Goal: Transaction & Acquisition: Purchase product/service

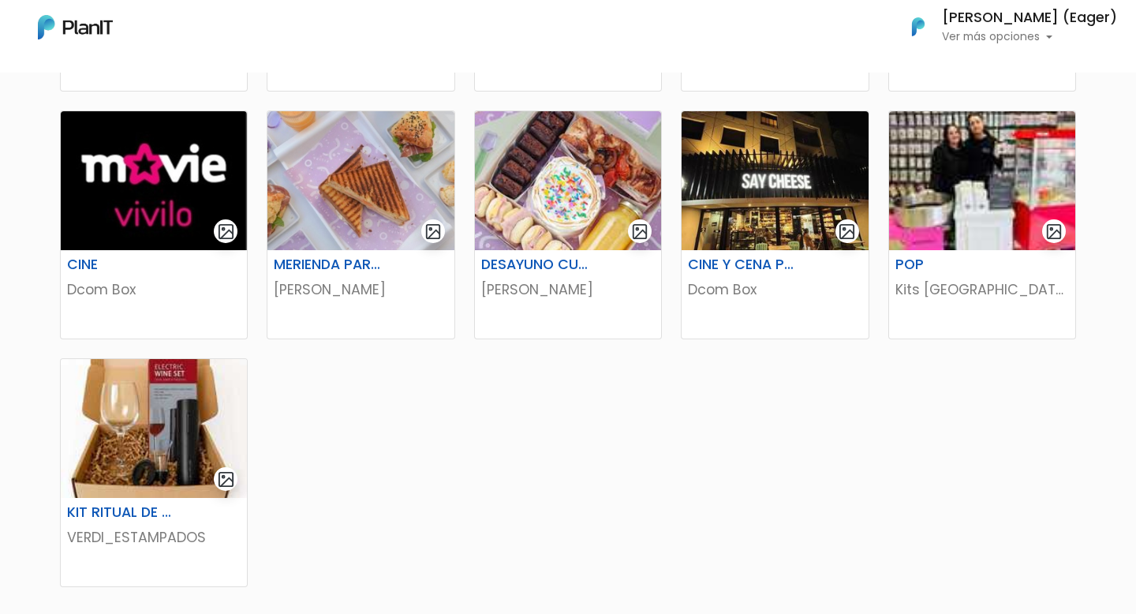
scroll to position [1045, 0]
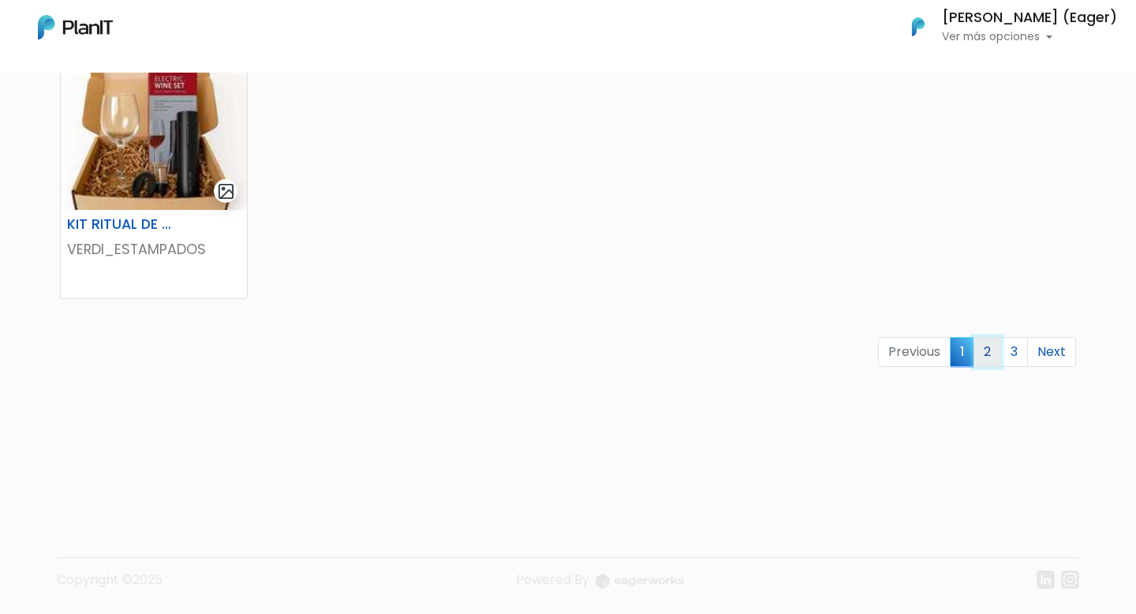
click at [991, 348] on link "2" at bounding box center [987, 352] width 28 height 30
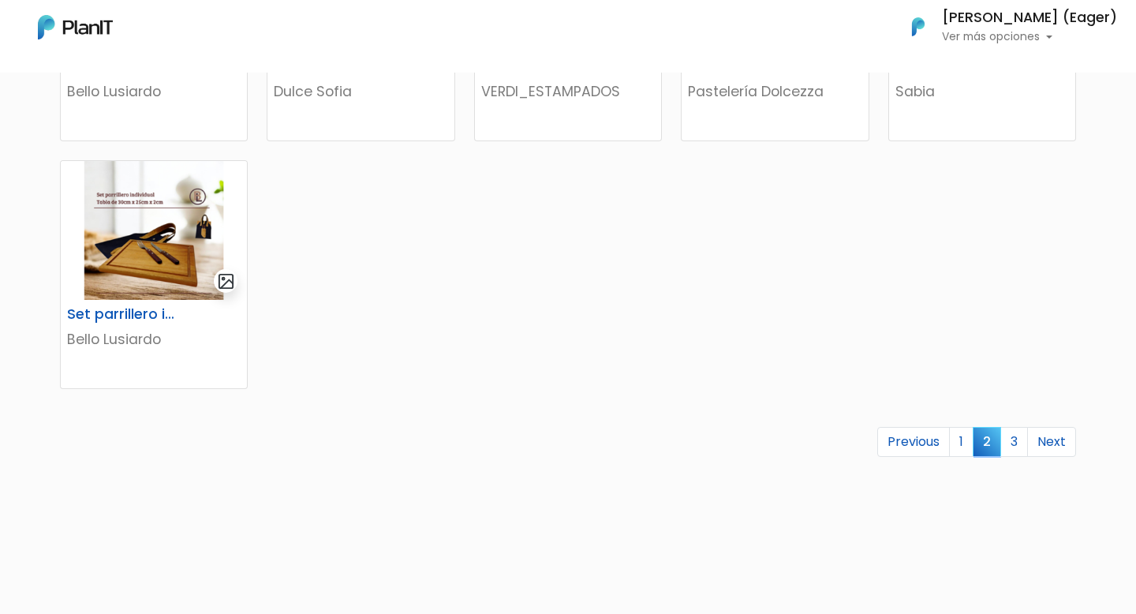
scroll to position [909, 0]
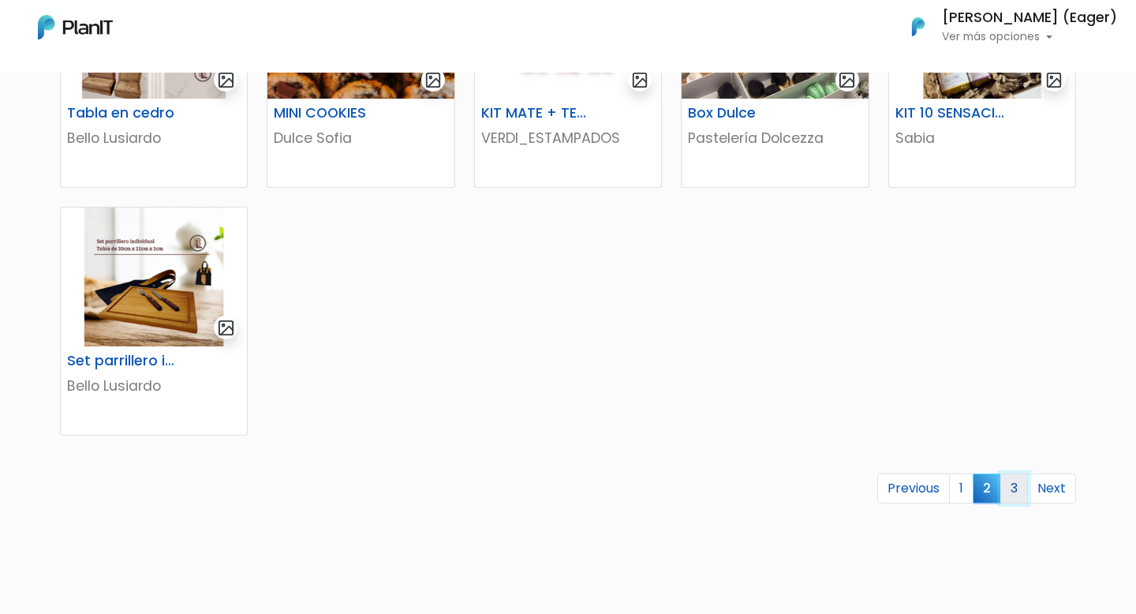
click at [1017, 483] on link "3" at bounding box center [1014, 488] width 28 height 30
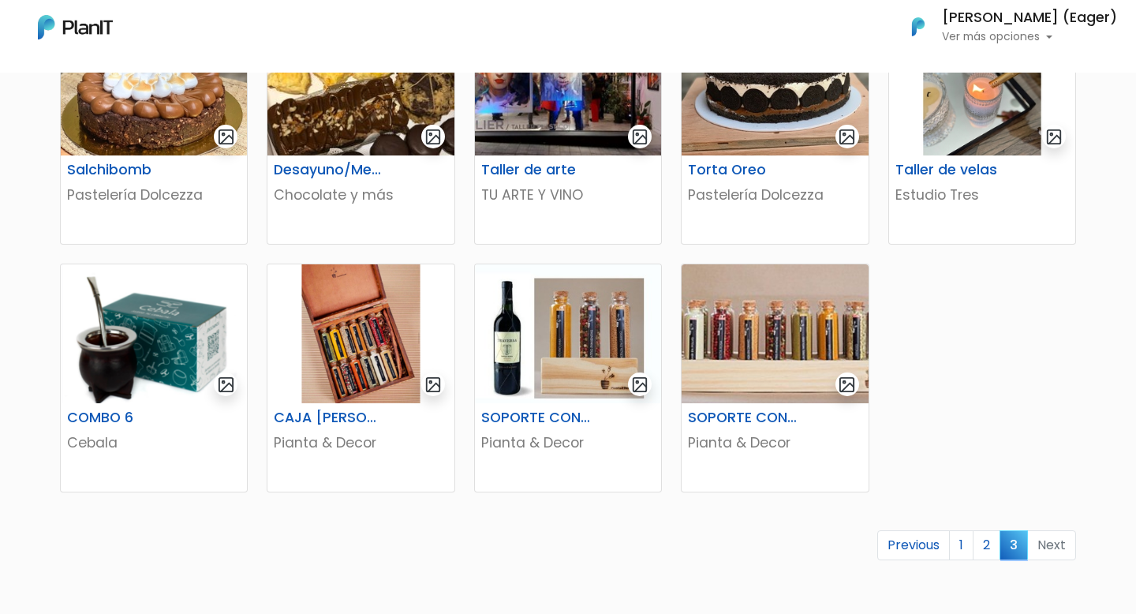
scroll to position [378, 0]
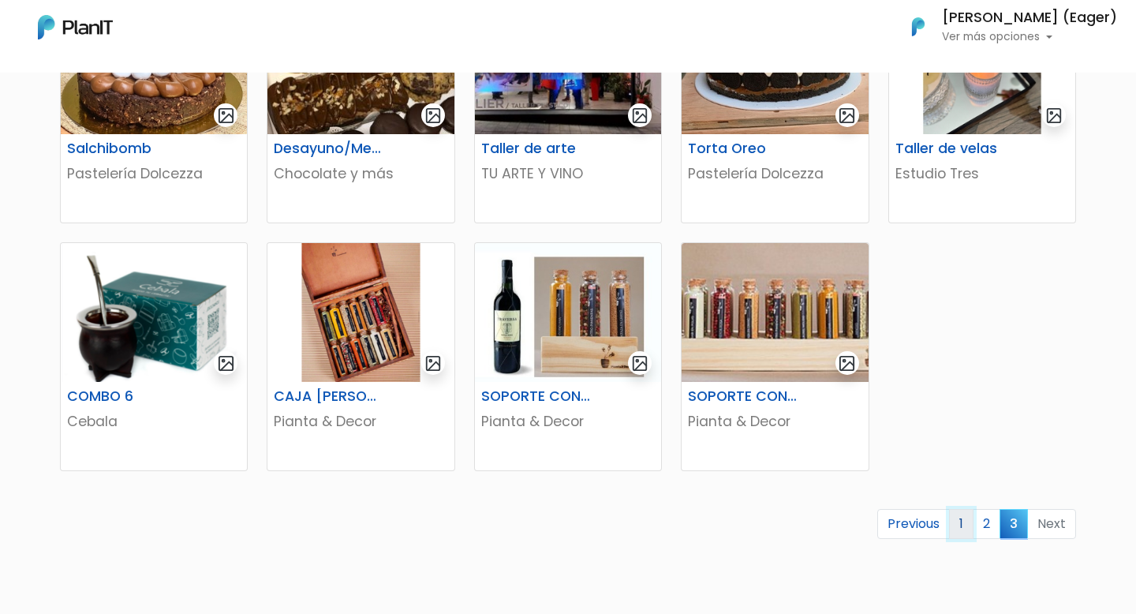
click at [958, 528] on link "1" at bounding box center [961, 524] width 24 height 30
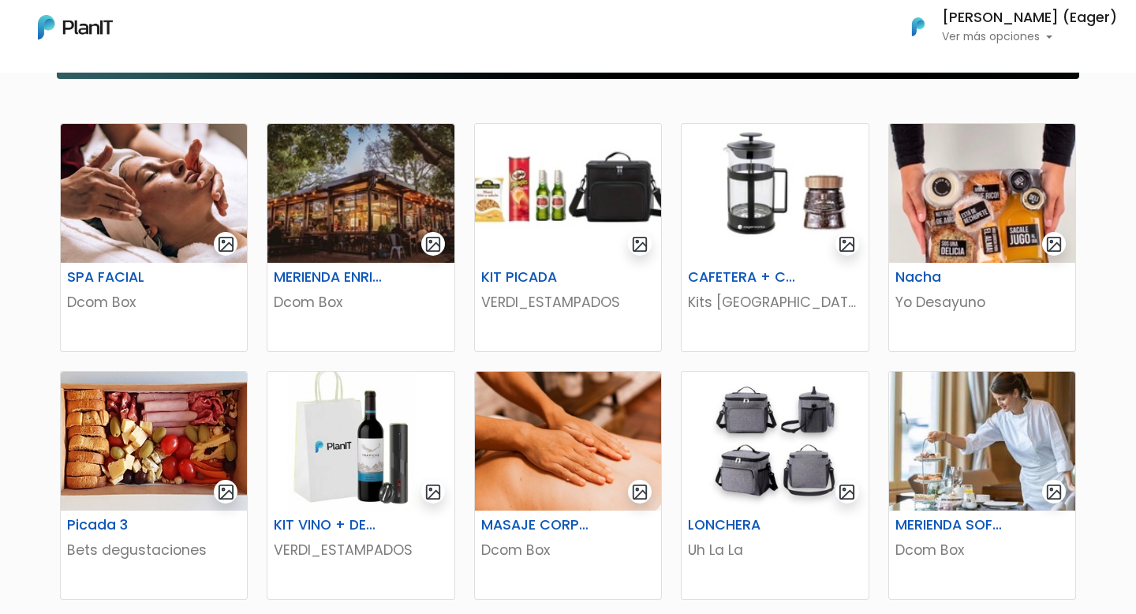
scroll to position [250, 0]
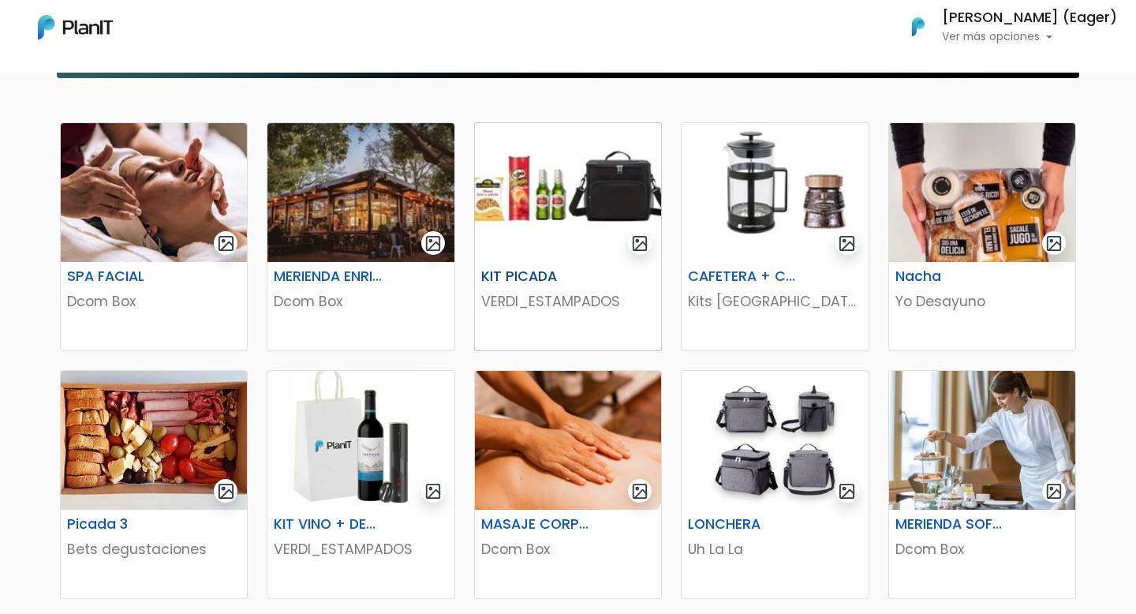
click at [640, 237] on img "submit" at bounding box center [640, 243] width 18 height 18
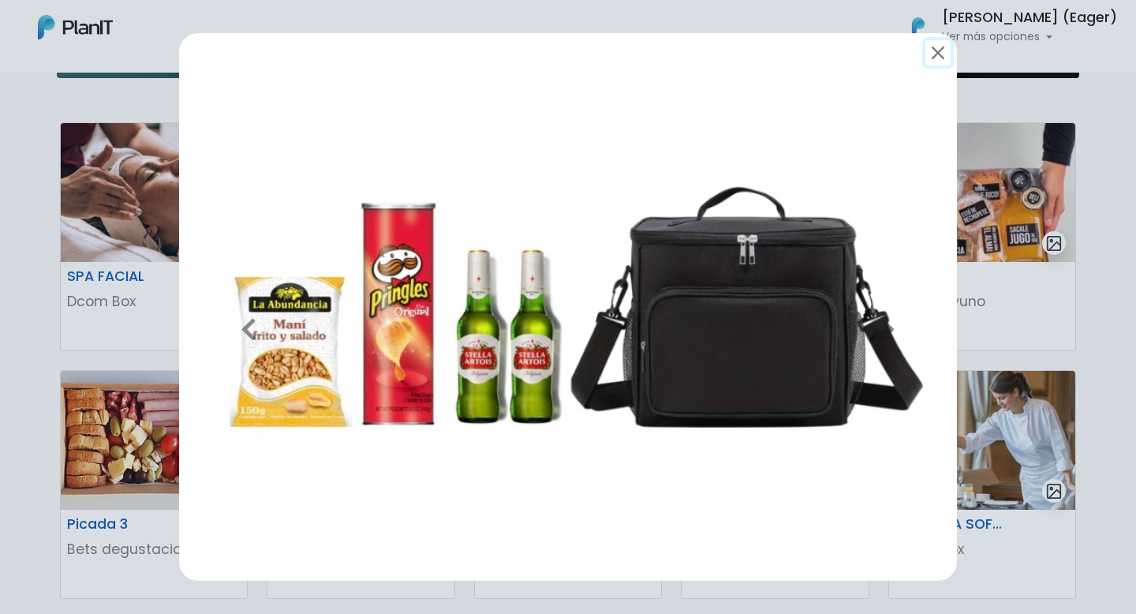
click at [936, 54] on button "submit" at bounding box center [937, 52] width 25 height 25
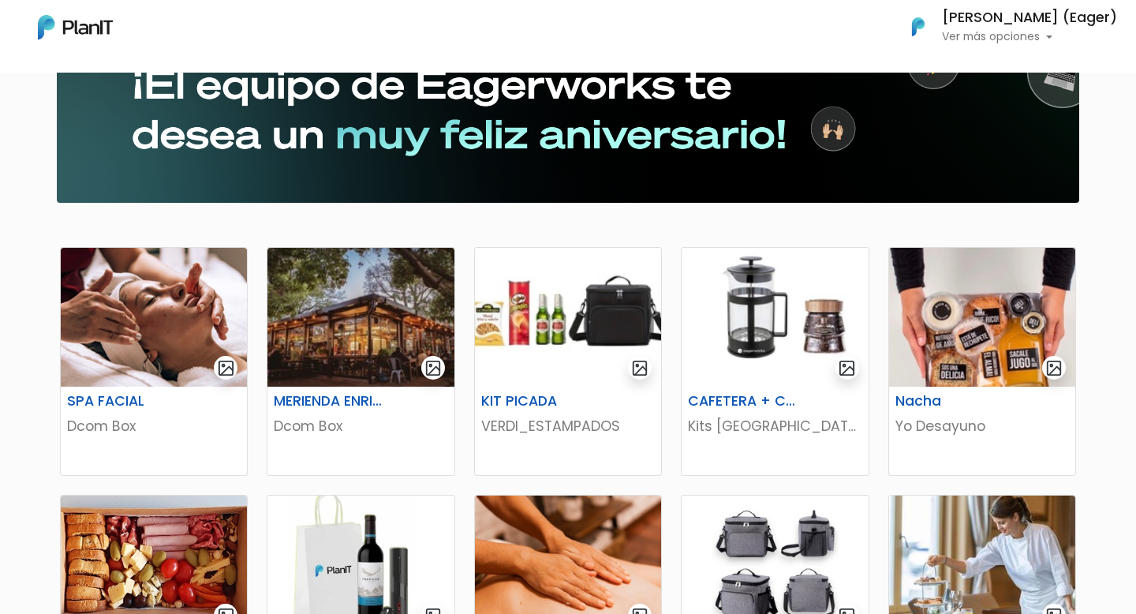
scroll to position [0, 0]
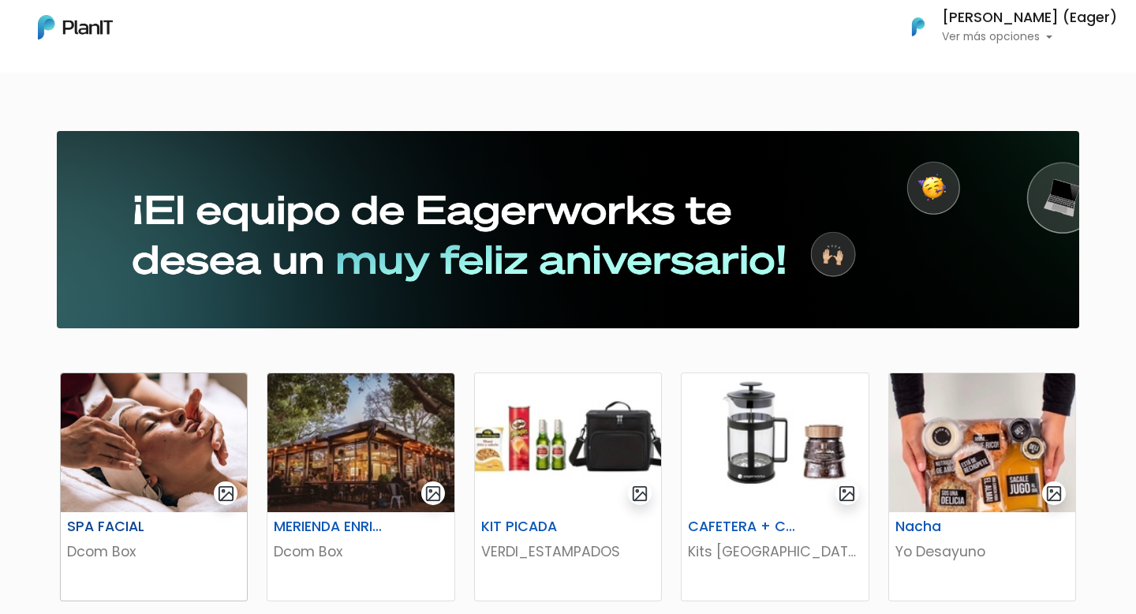
click at [179, 462] on img at bounding box center [154, 442] width 186 height 139
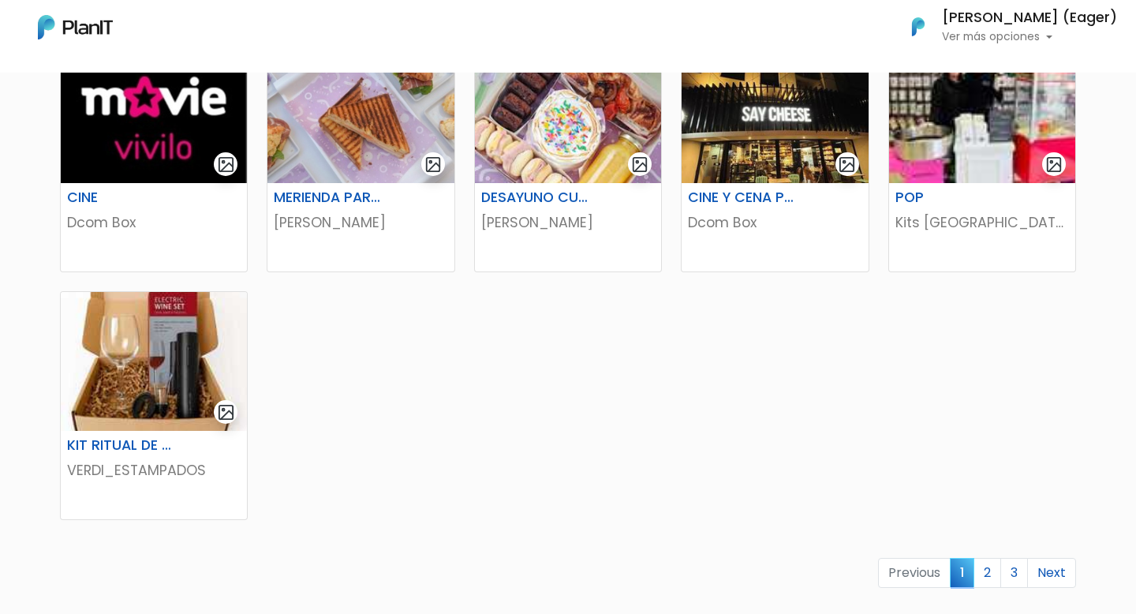
scroll to position [939, 0]
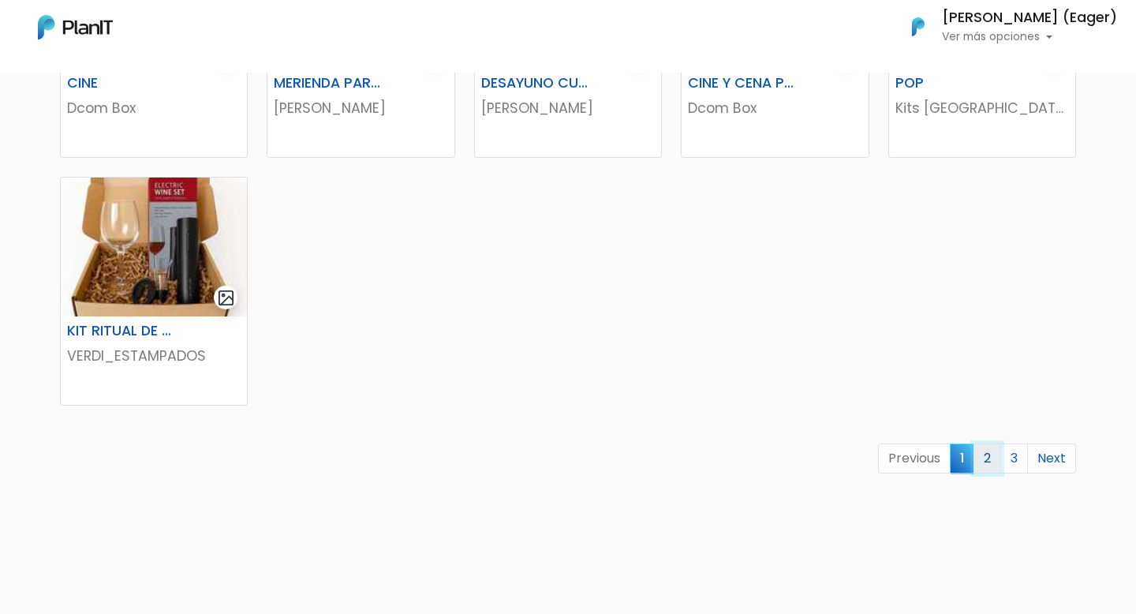
click at [992, 452] on link "2" at bounding box center [987, 458] width 28 height 30
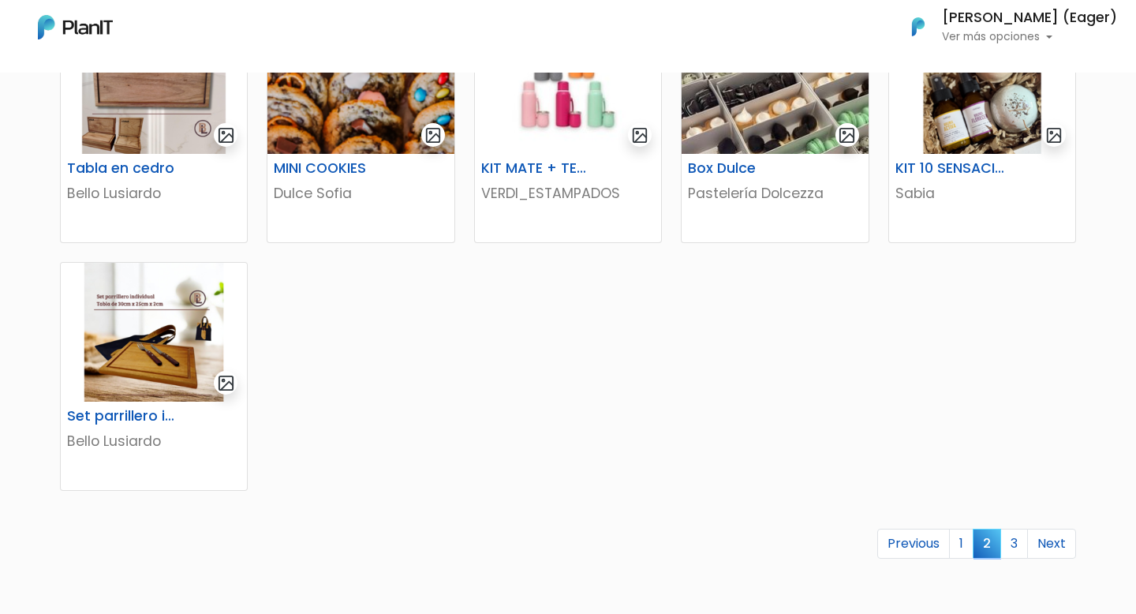
scroll to position [864, 0]
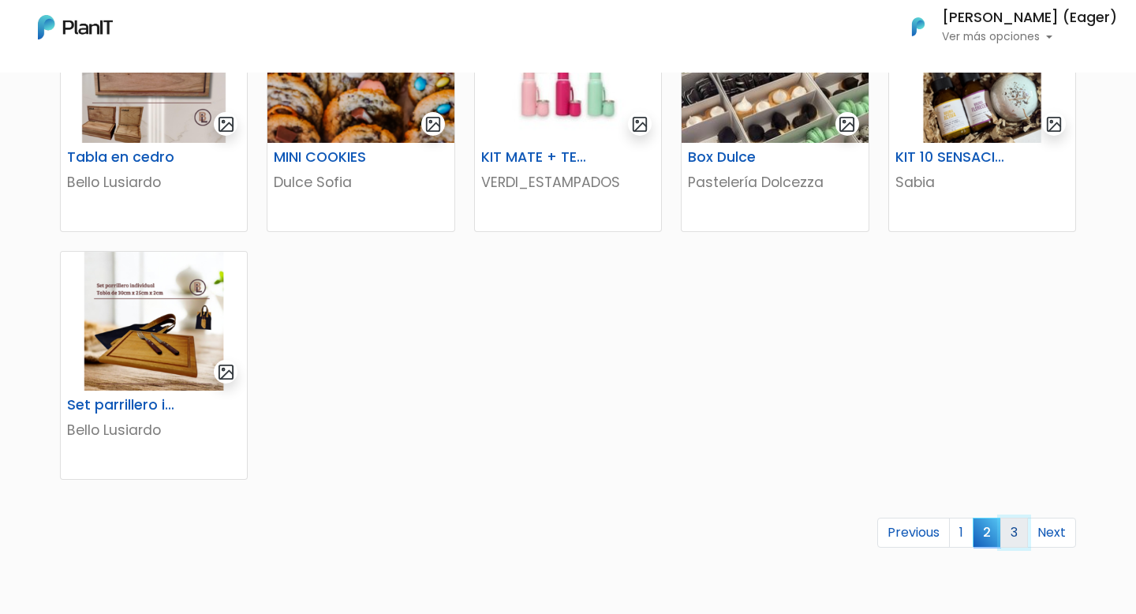
click at [1019, 532] on link "3" at bounding box center [1014, 532] width 28 height 30
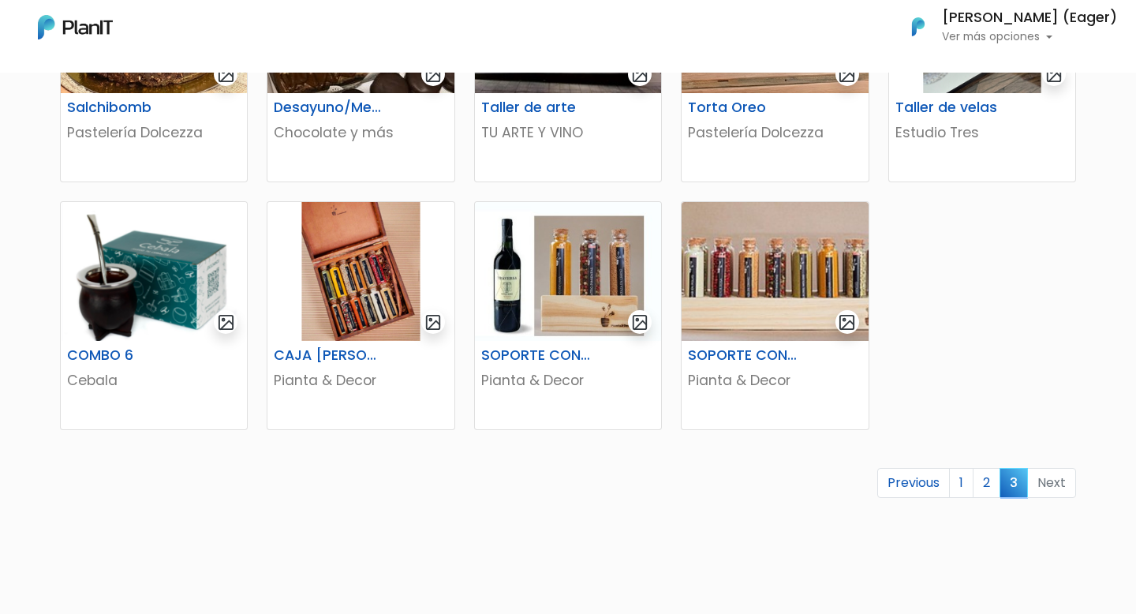
scroll to position [428, 0]
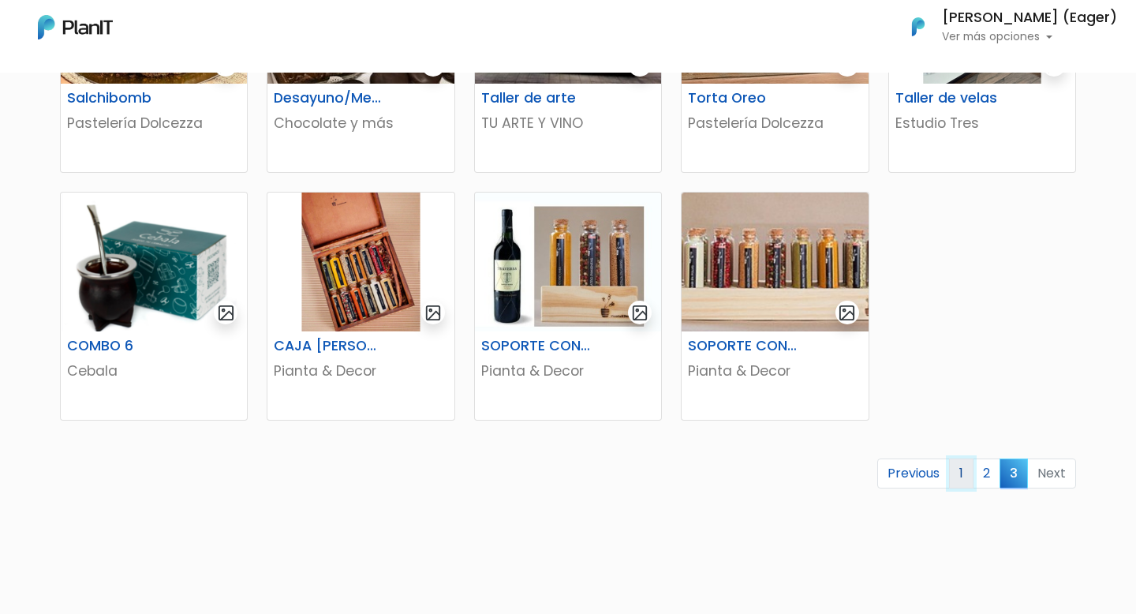
click at [968, 477] on link "1" at bounding box center [961, 473] width 24 height 30
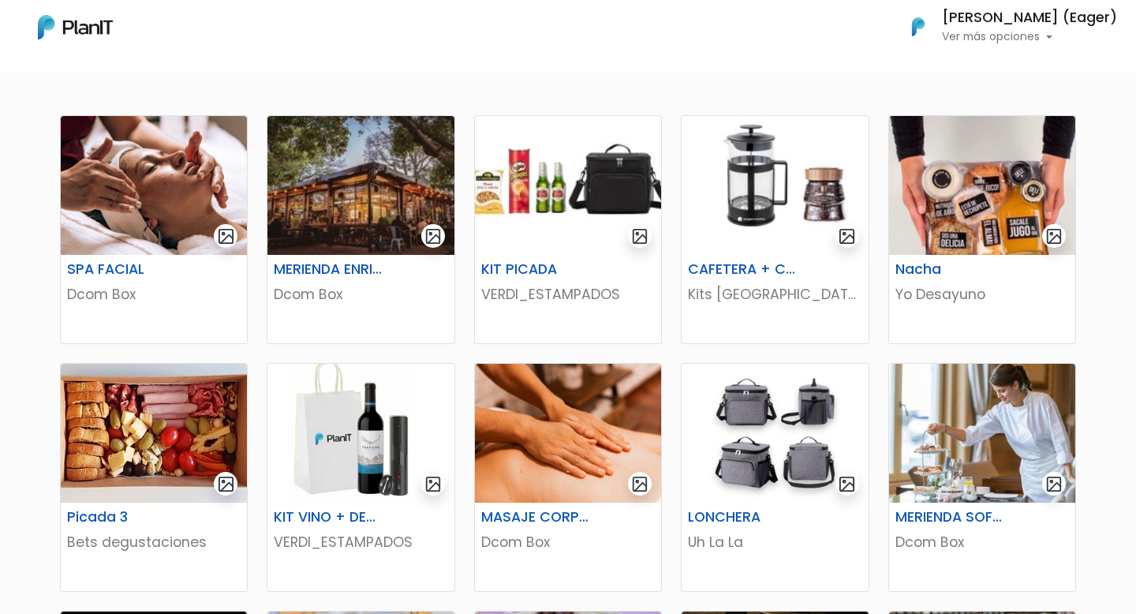
scroll to position [247, 0]
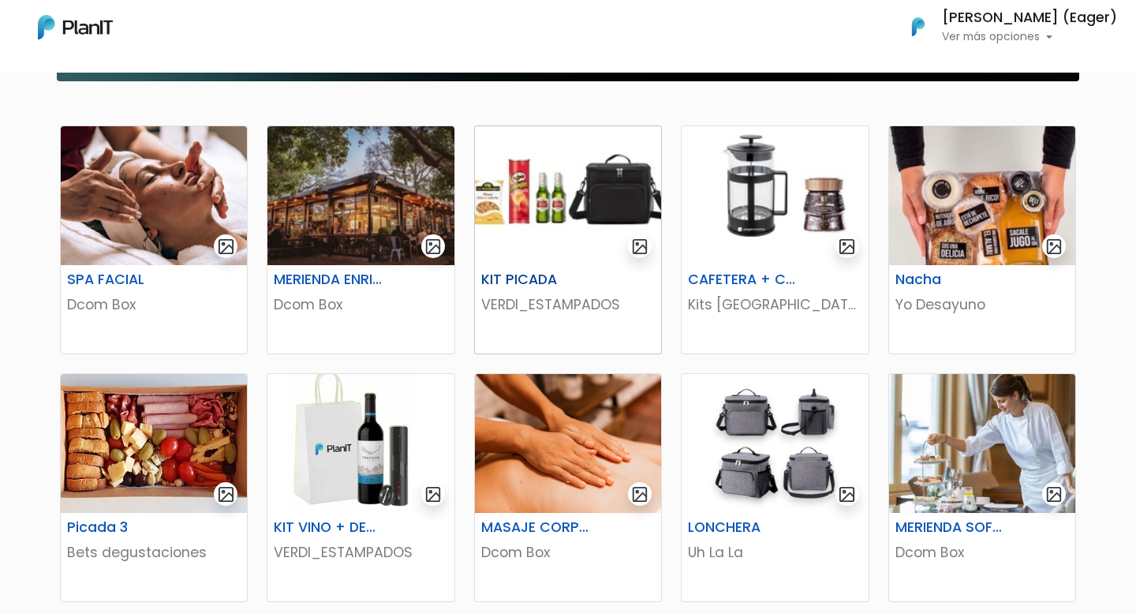
click at [643, 251] on img "submit" at bounding box center [640, 246] width 18 height 18
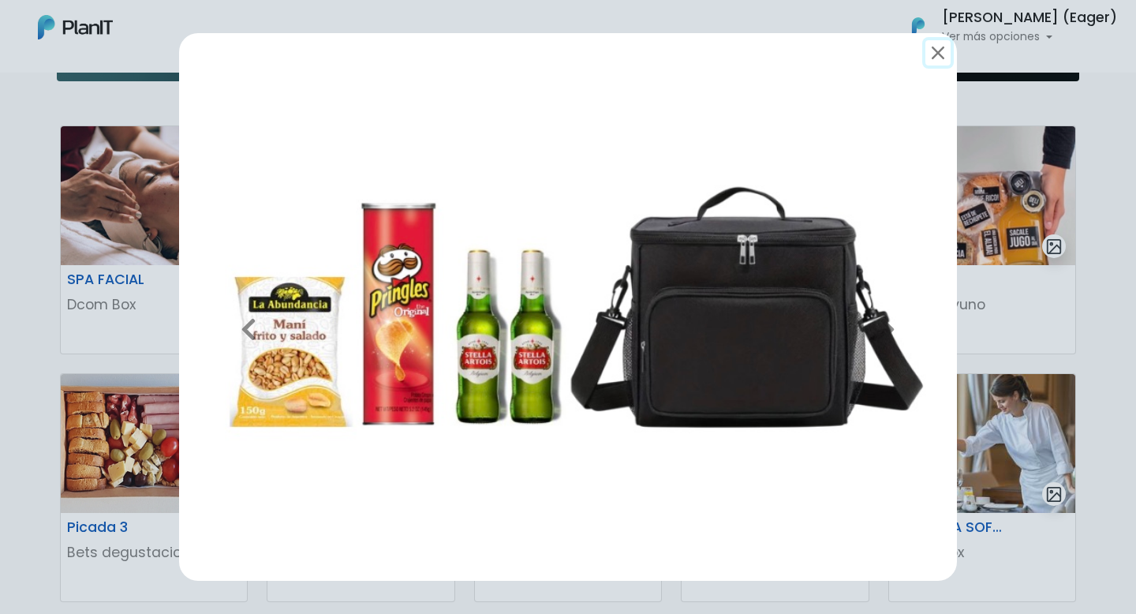
click at [939, 49] on button "submit" at bounding box center [937, 52] width 25 height 25
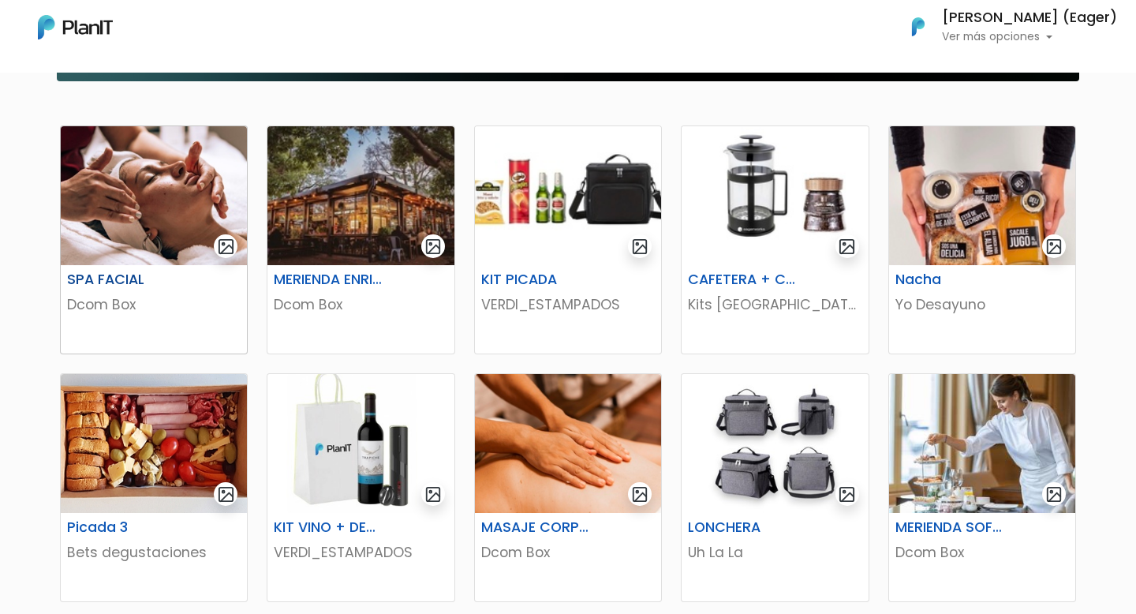
click at [162, 196] on img at bounding box center [154, 195] width 186 height 139
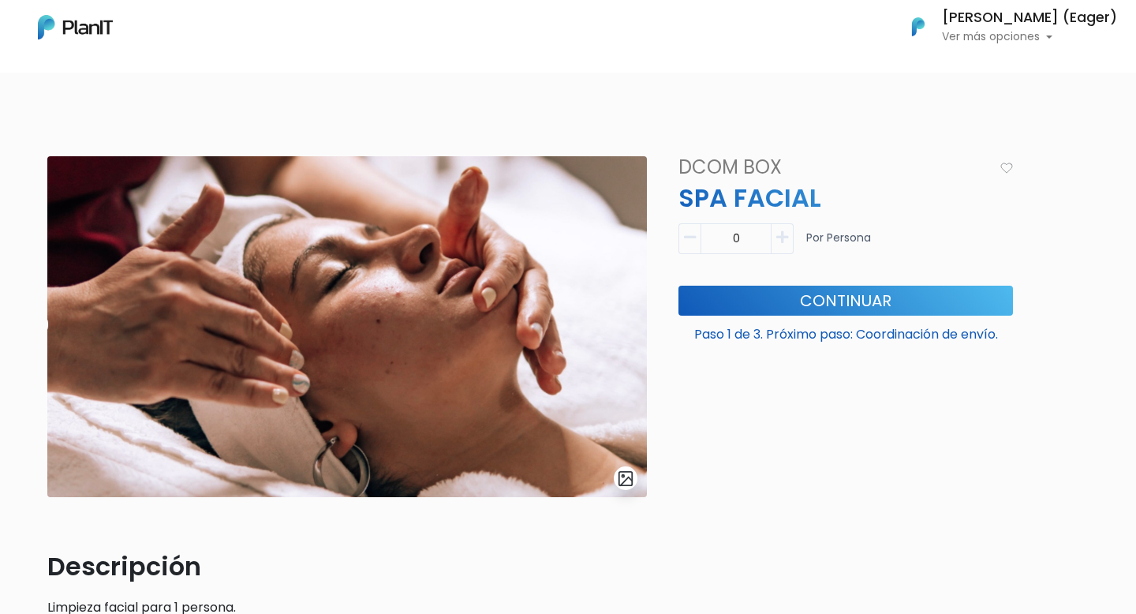
click at [781, 248] on button "button" at bounding box center [782, 238] width 22 height 31
click at [786, 237] on icon "button" at bounding box center [782, 237] width 12 height 14
type input "2"
click at [764, 297] on button "Continuar" at bounding box center [845, 301] width 334 height 30
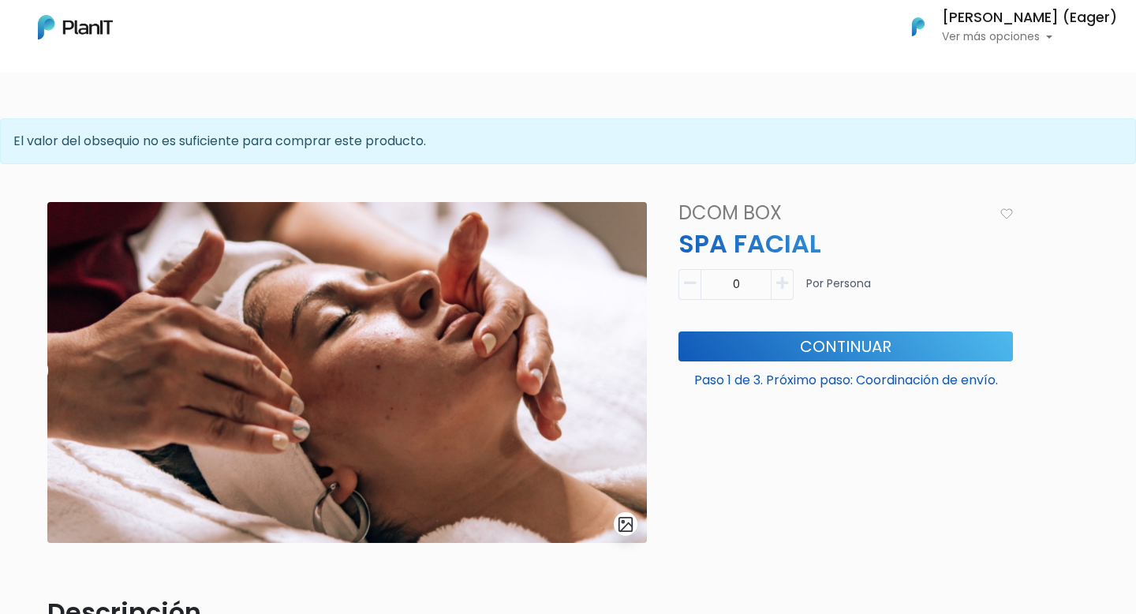
click at [778, 278] on icon "button" at bounding box center [782, 283] width 12 height 14
type input "1"
click at [763, 346] on button "Continuar" at bounding box center [845, 346] width 334 height 30
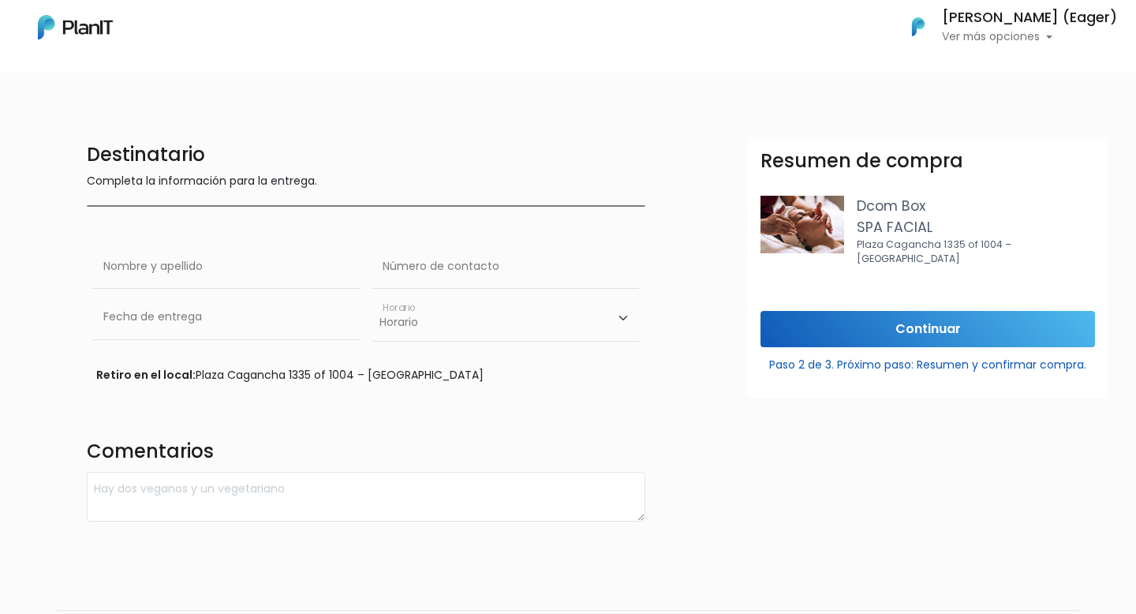
click at [99, 27] on img at bounding box center [75, 27] width 75 height 24
click at [82, 27] on img at bounding box center [75, 27] width 75 height 24
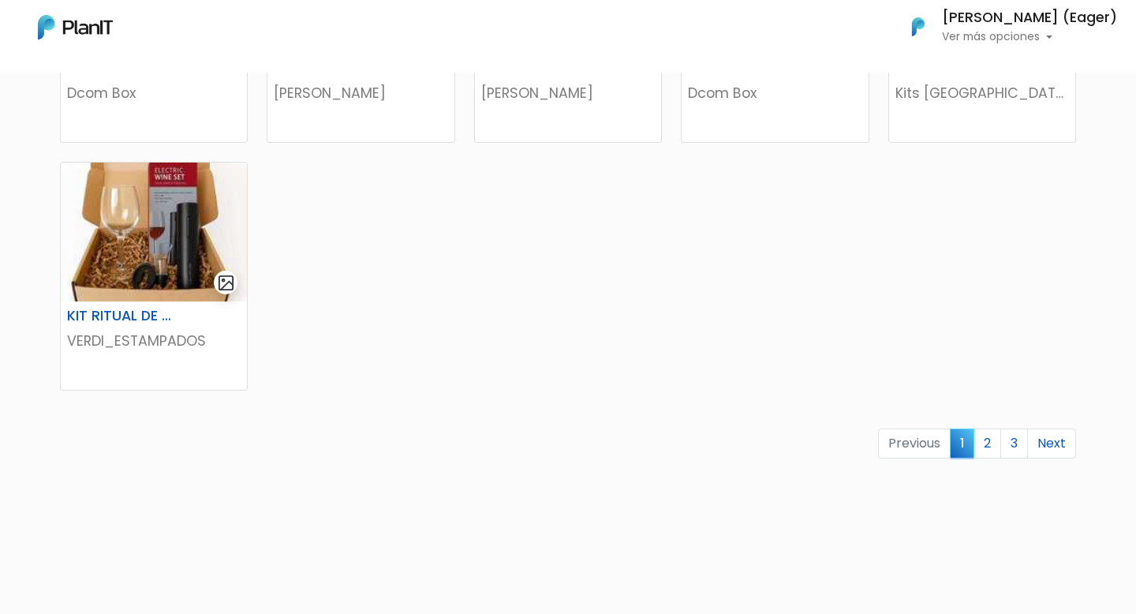
scroll to position [976, 0]
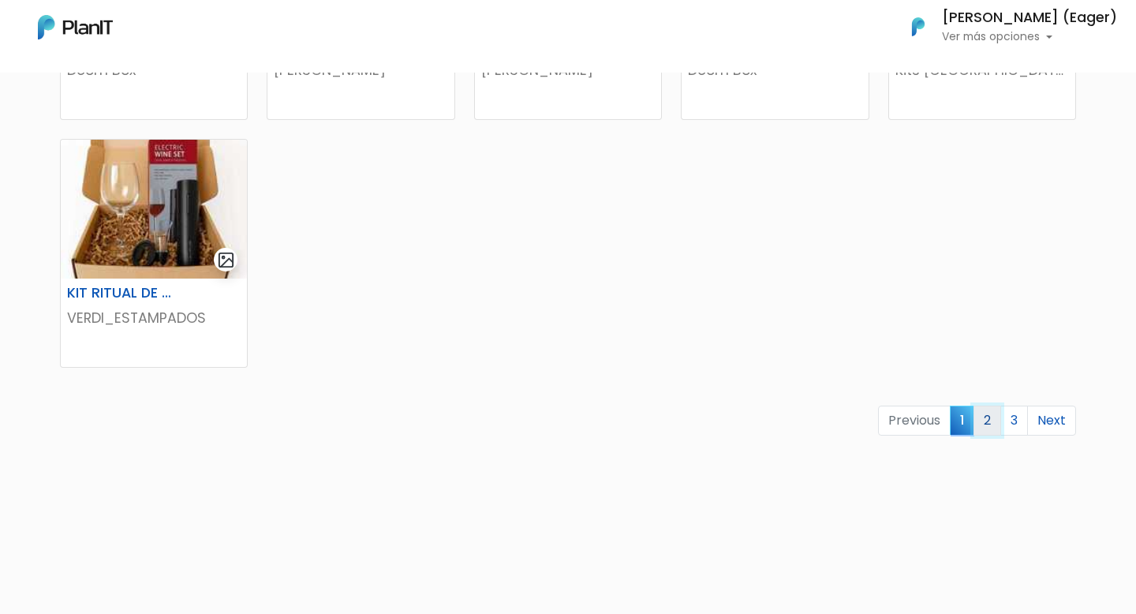
click at [978, 414] on link "2" at bounding box center [987, 420] width 28 height 30
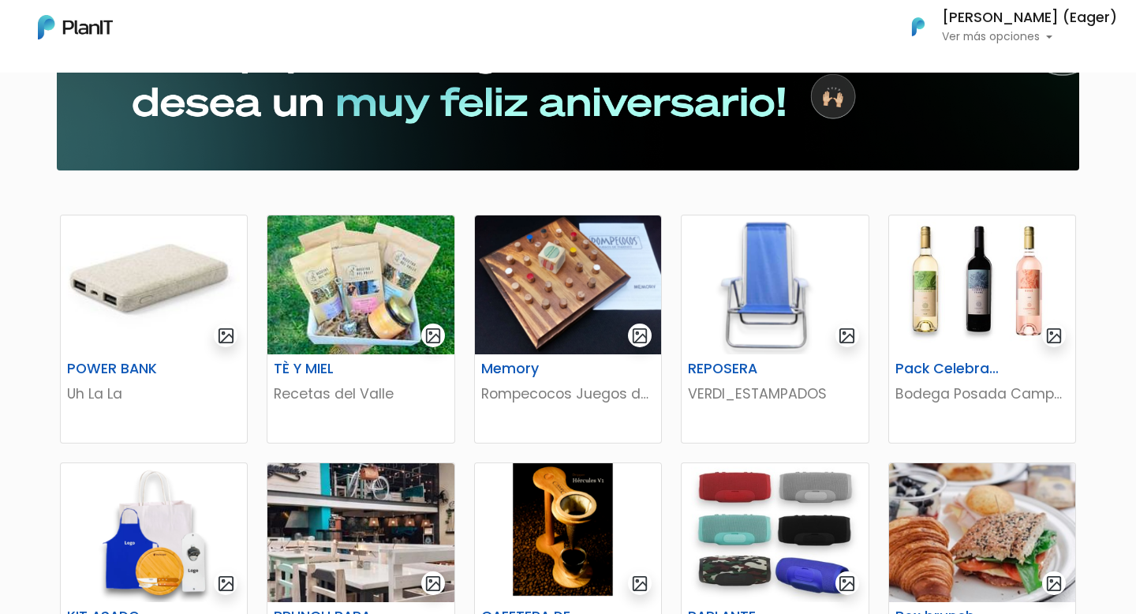
scroll to position [163, 0]
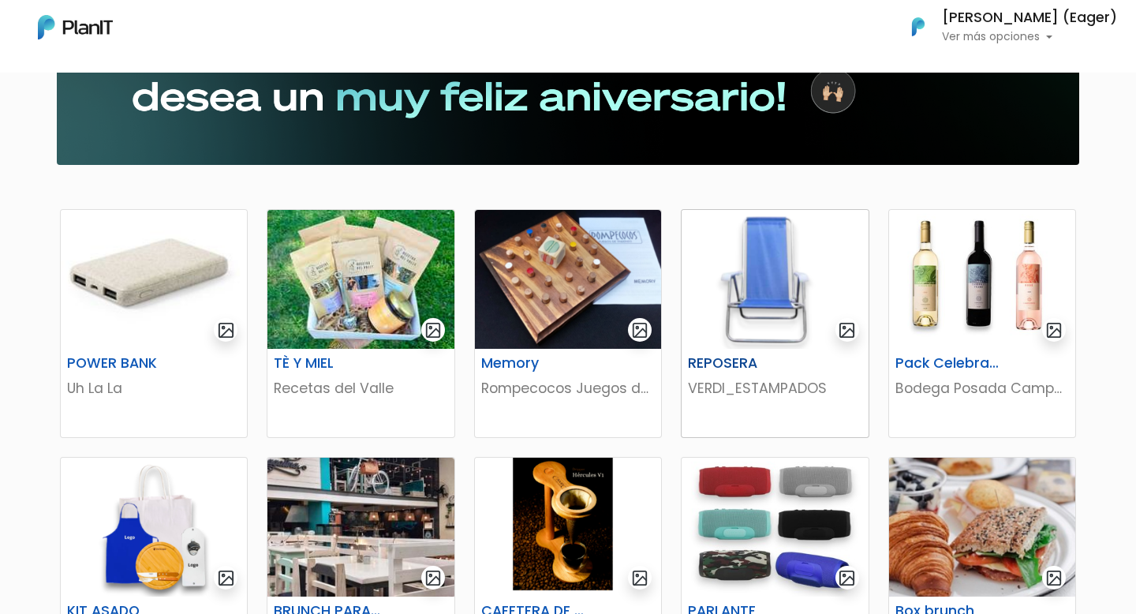
click at [846, 325] on img "submit" at bounding box center [847, 330] width 18 height 18
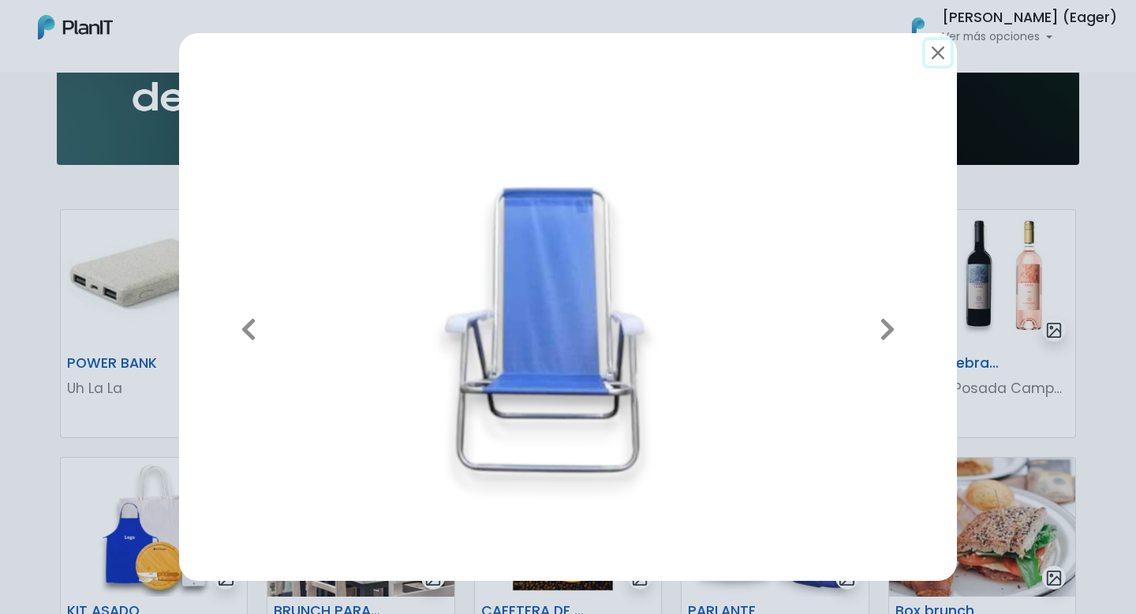
click at [940, 54] on button "submit" at bounding box center [937, 52] width 25 height 25
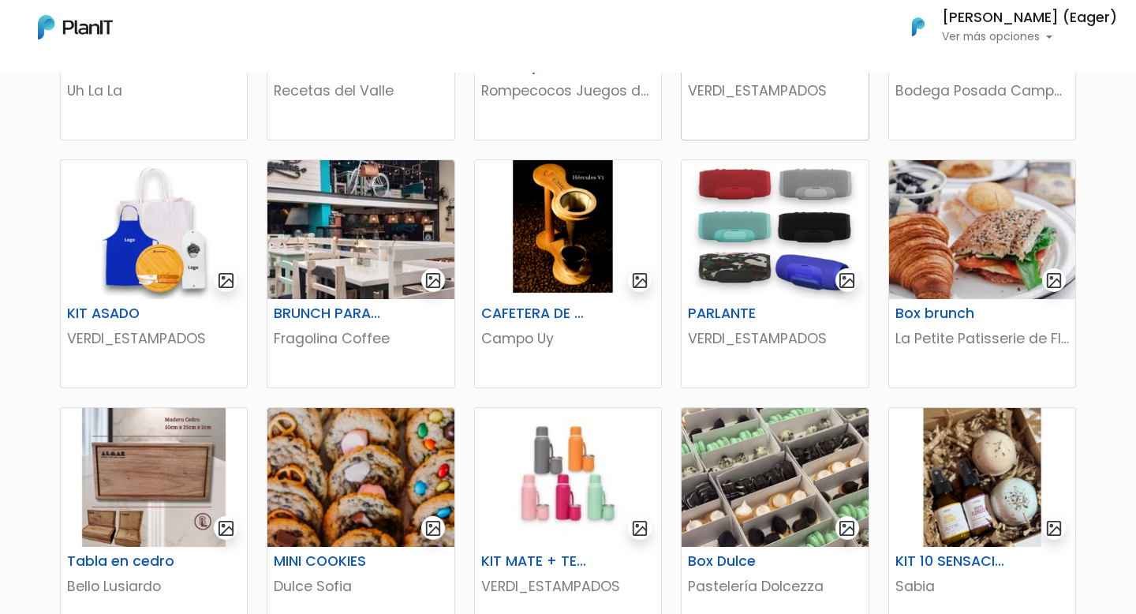
scroll to position [424, 0]
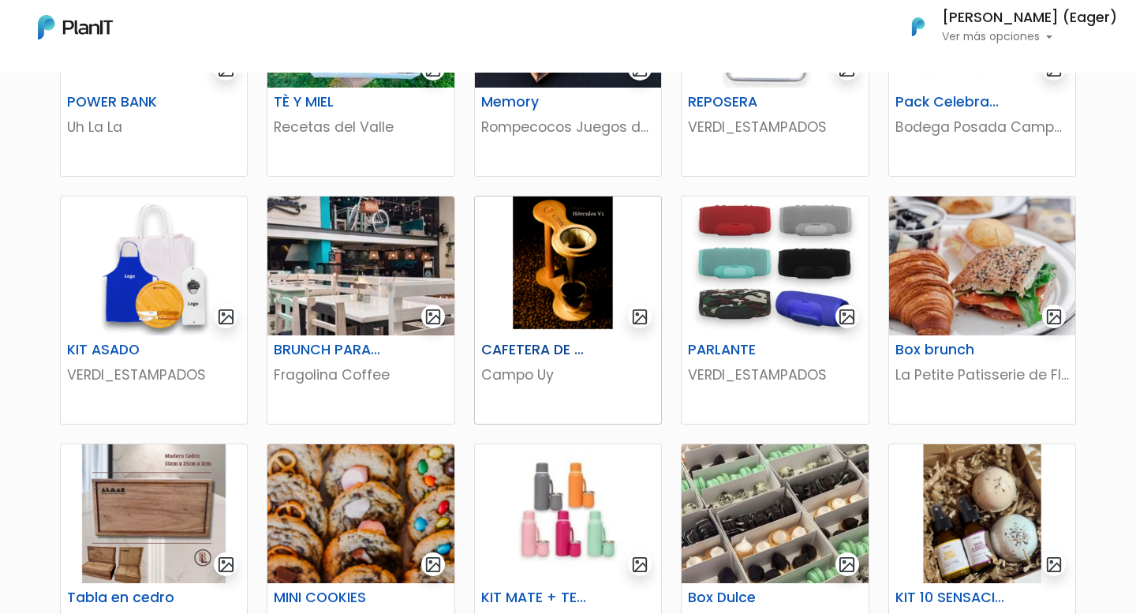
click at [569, 278] on img at bounding box center [568, 265] width 186 height 139
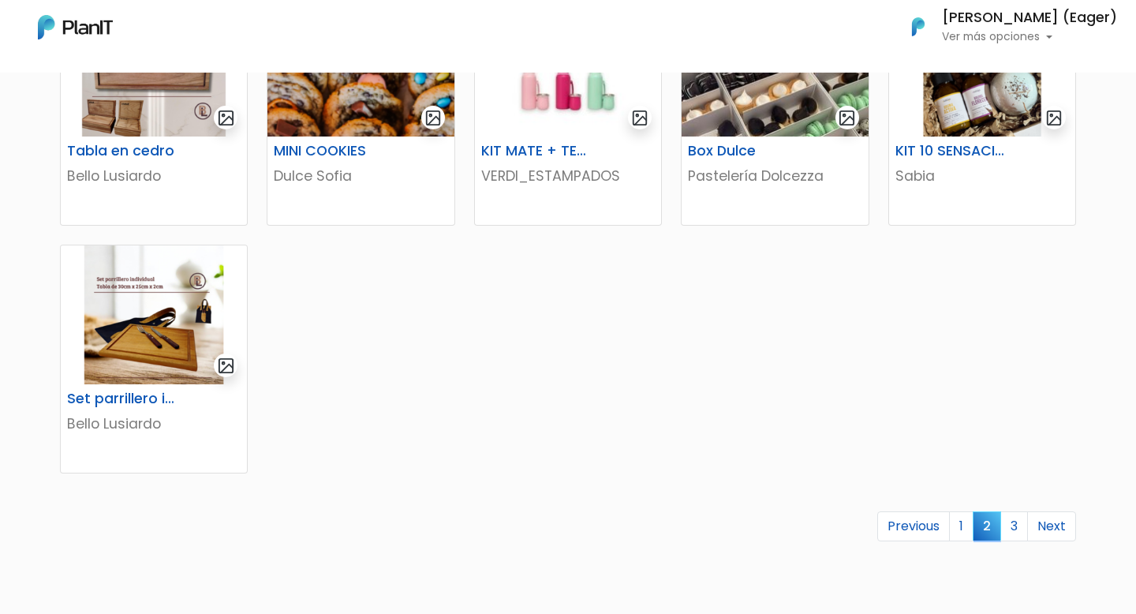
scroll to position [917, 0]
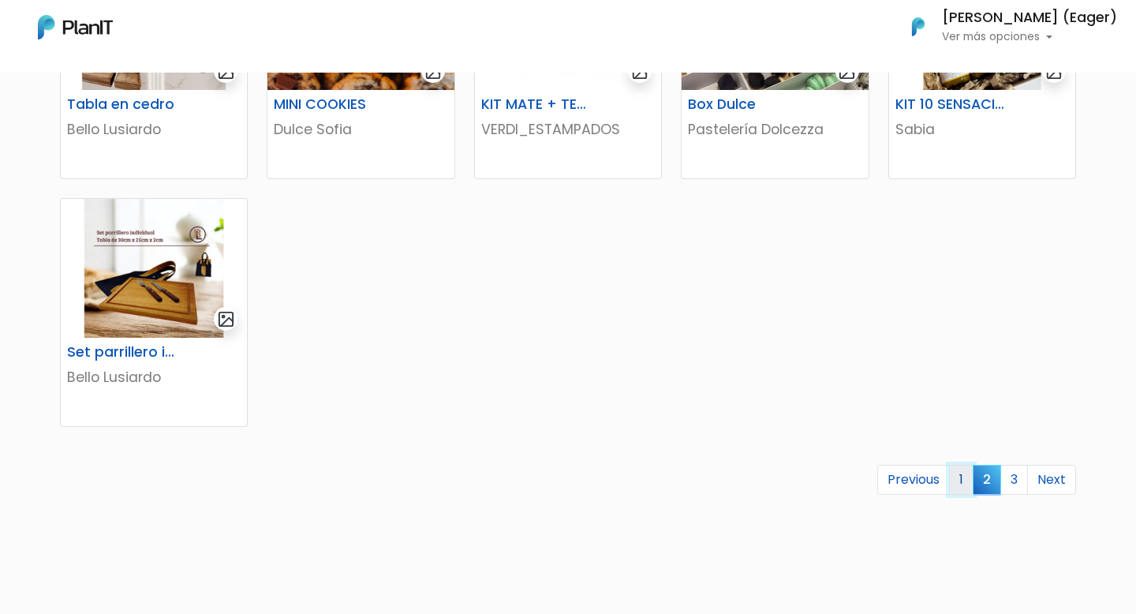
click at [954, 476] on link "1" at bounding box center [961, 480] width 24 height 30
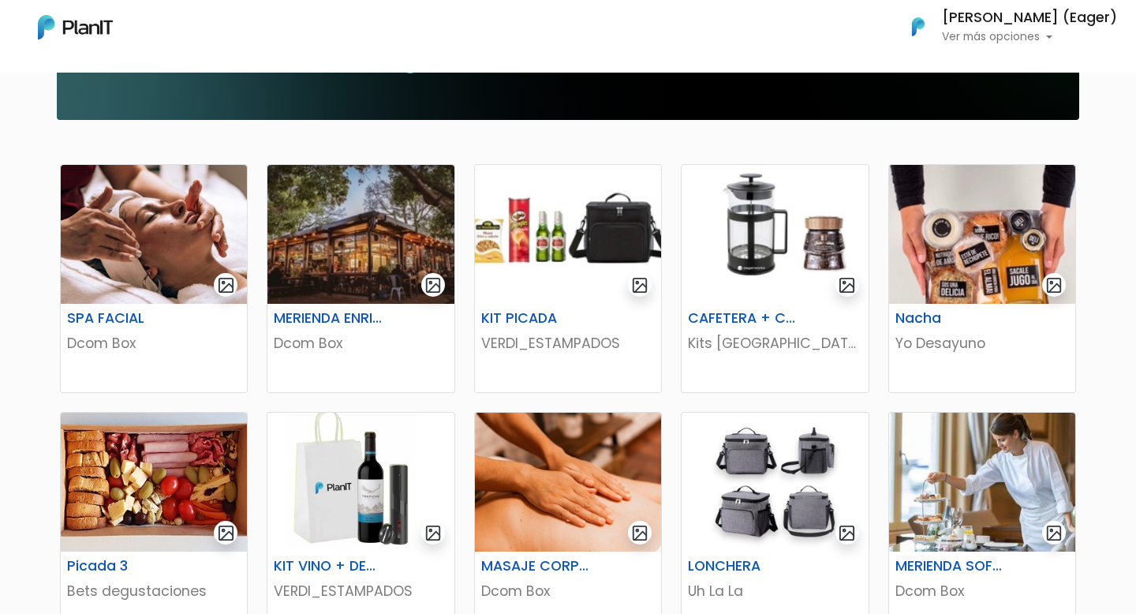
scroll to position [211, 0]
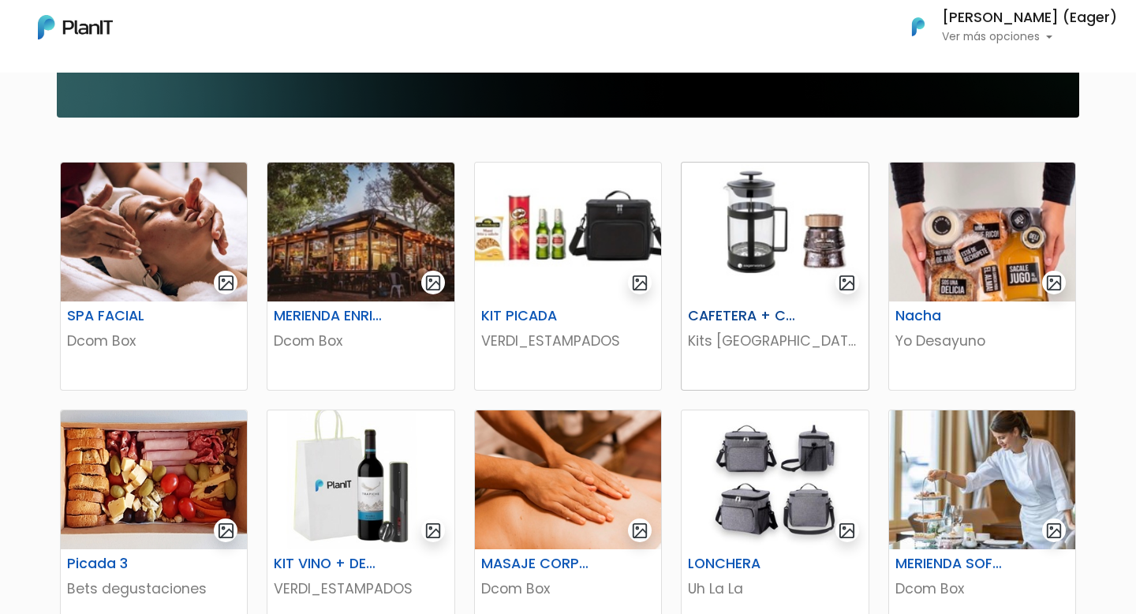
click at [849, 278] on img "submit" at bounding box center [847, 283] width 18 height 18
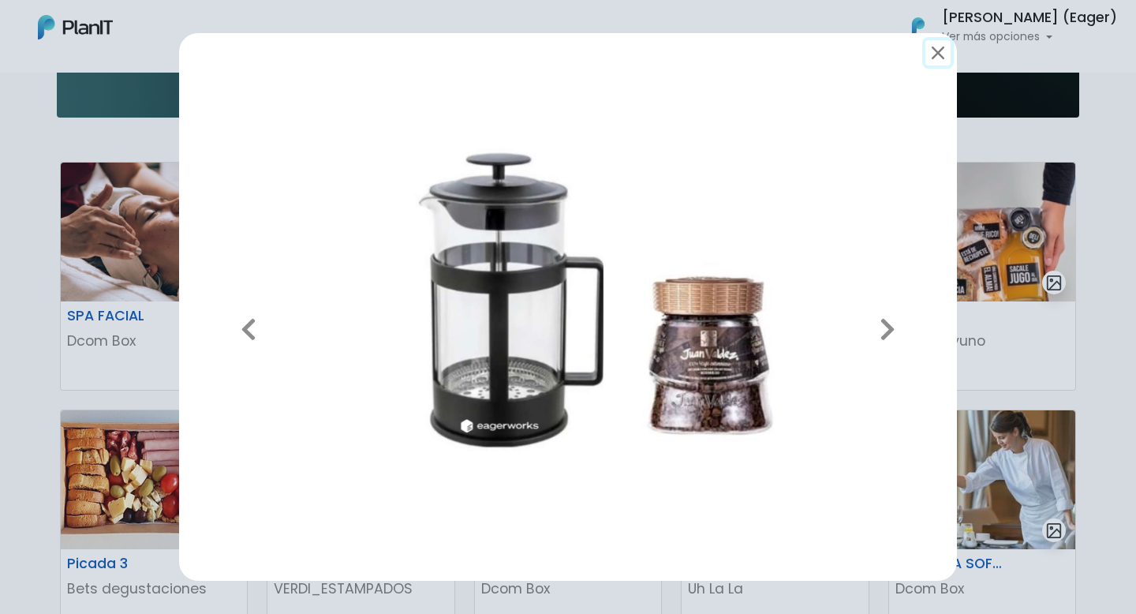
click at [935, 50] on button "submit" at bounding box center [937, 52] width 25 height 25
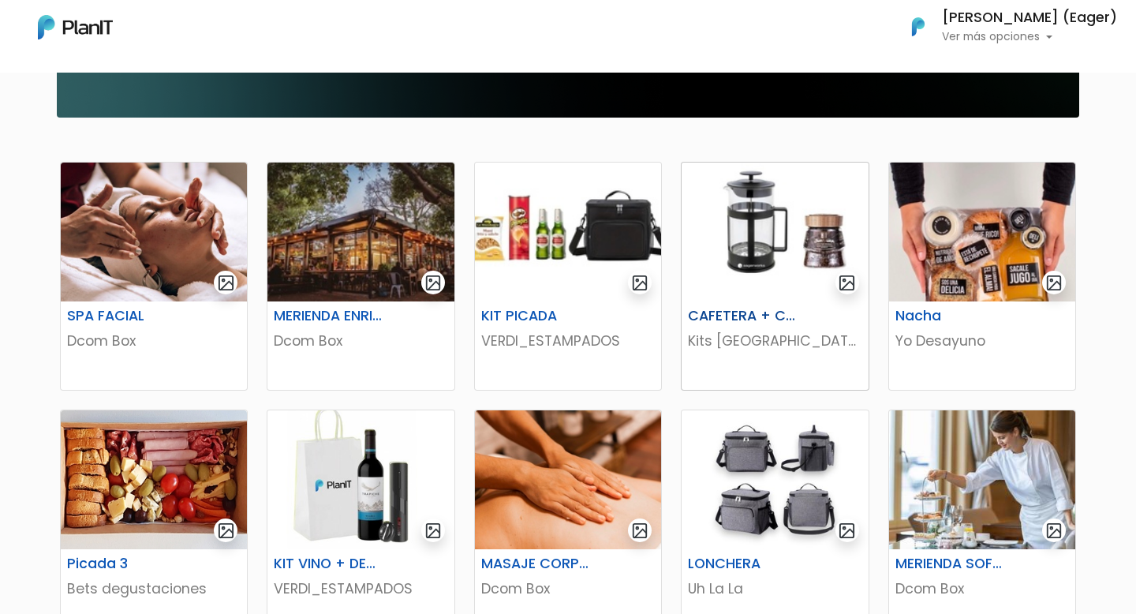
click at [745, 312] on h6 "CAFETERA + CAFÉ [PERSON_NAME]" at bounding box center [742, 316] width 129 height 17
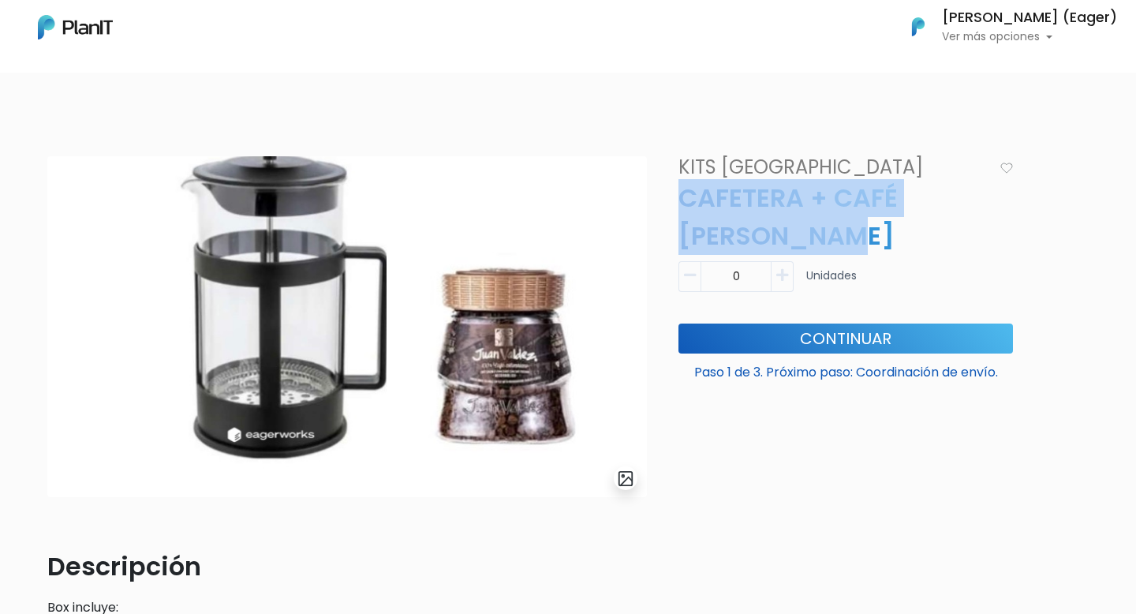
drag, startPoint x: 775, startPoint y: 236, endPoint x: 671, endPoint y: 194, distance: 112.2
click at [671, 194] on p "CAFETERA + CAFÉ [PERSON_NAME]" at bounding box center [845, 217] width 353 height 76
copy p "CAFETERA + CAFÉ [PERSON_NAME]"
